Goal: Share content

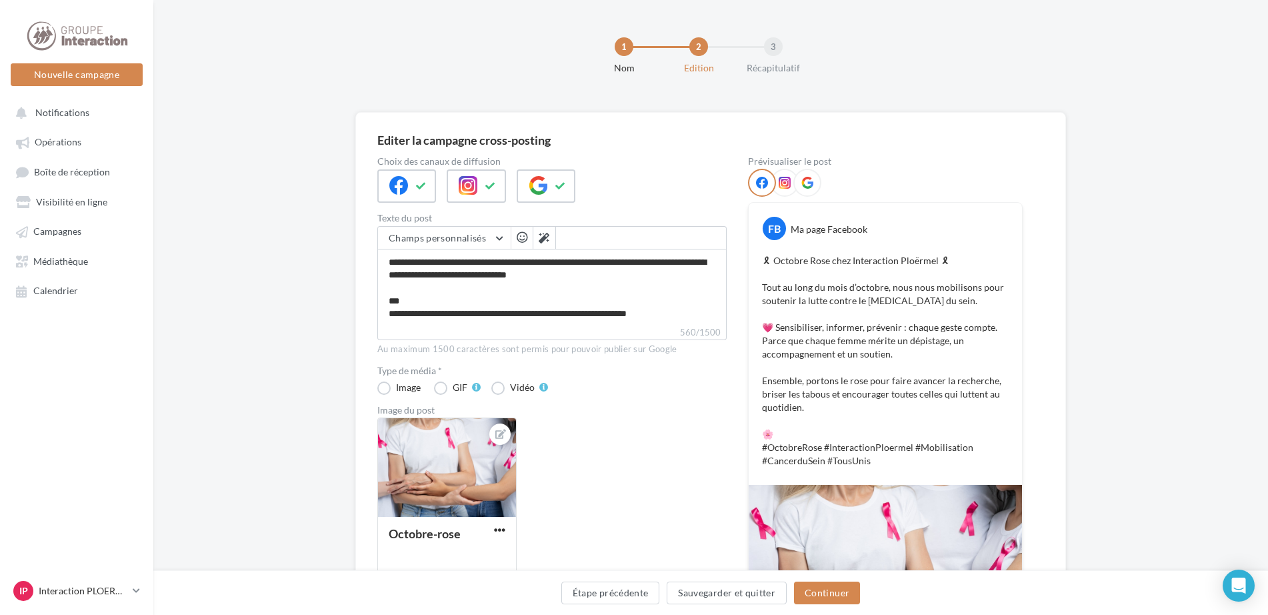
scroll to position [181, 0]
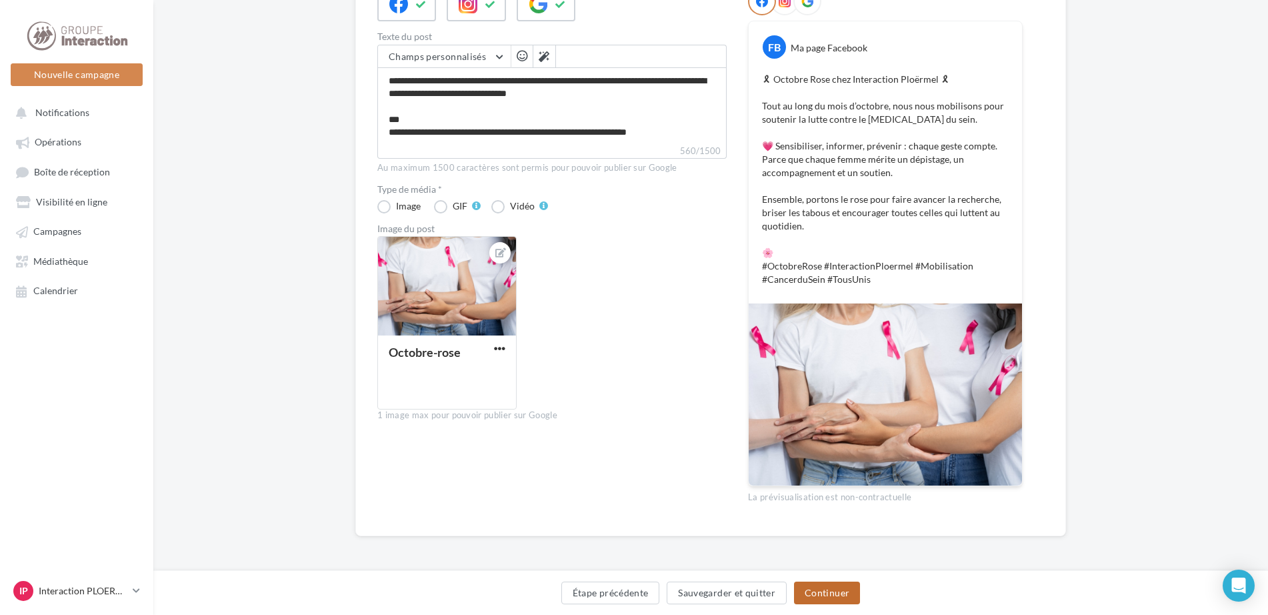
click at [818, 598] on button "Continuer" at bounding box center [827, 592] width 66 height 23
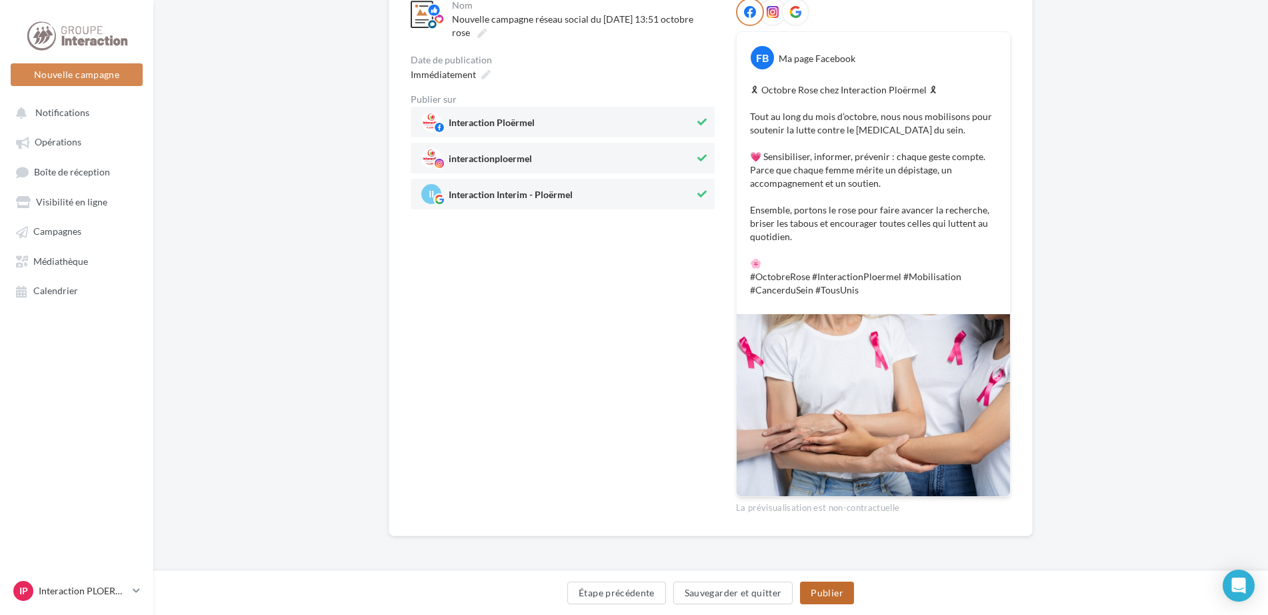
click at [844, 594] on button "Publier" at bounding box center [826, 592] width 53 height 23
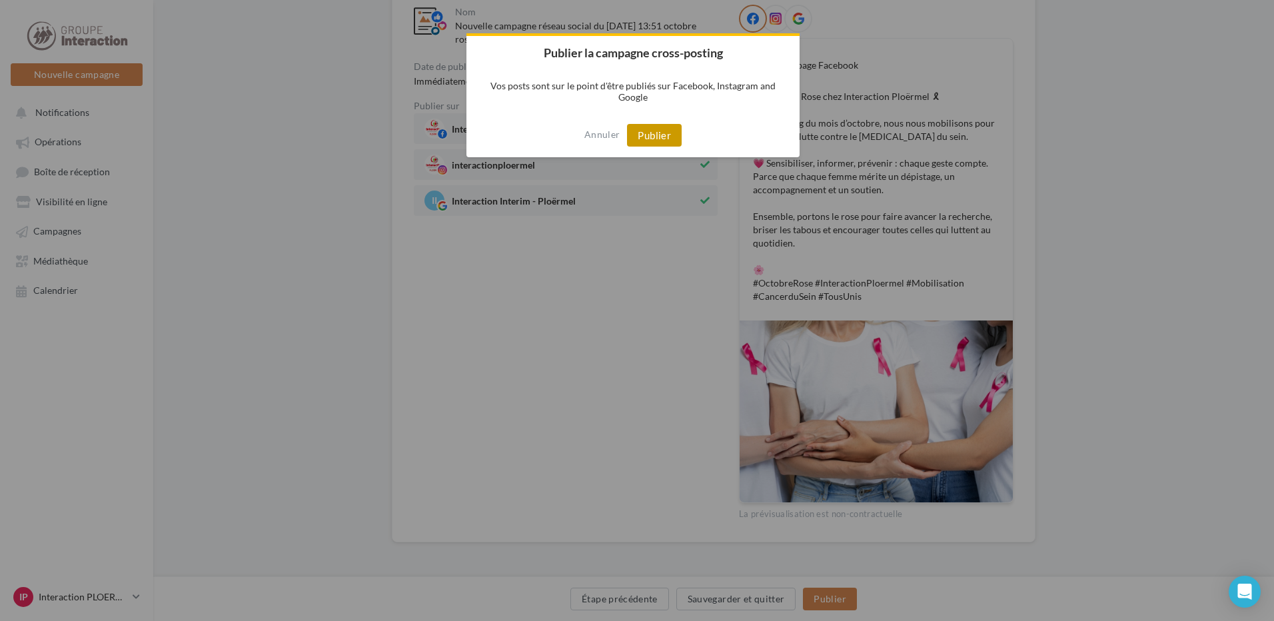
click at [656, 136] on button "Publier" at bounding box center [654, 135] width 55 height 23
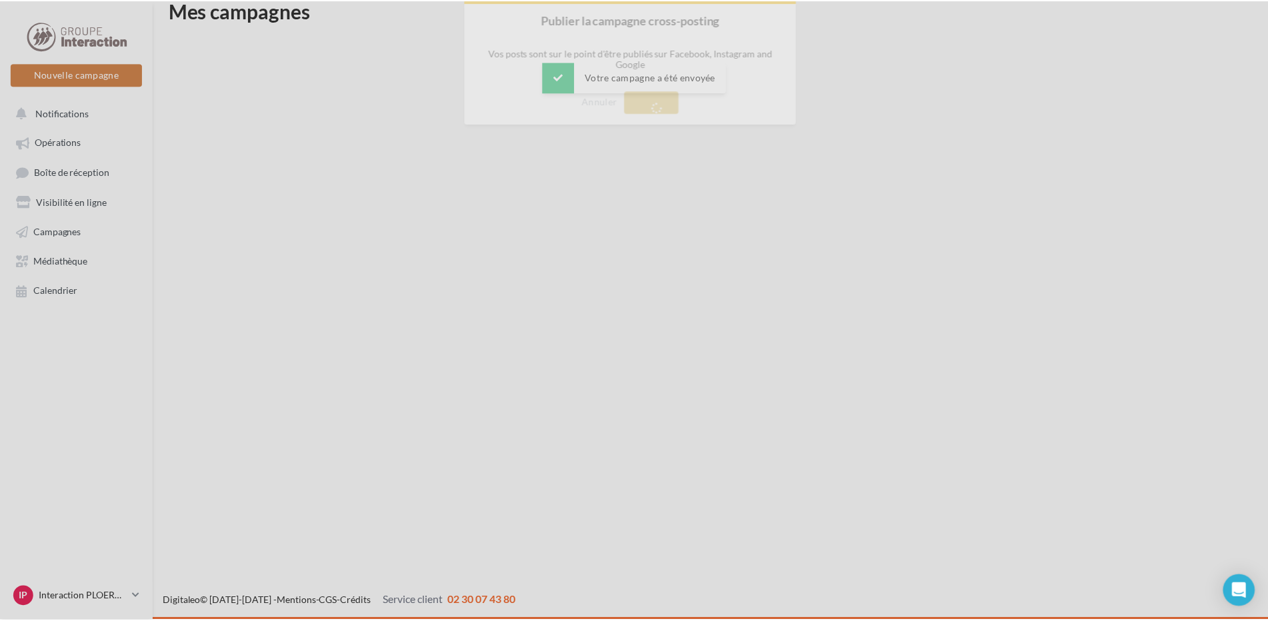
scroll to position [21, 0]
